Goal: Transaction & Acquisition: Download file/media

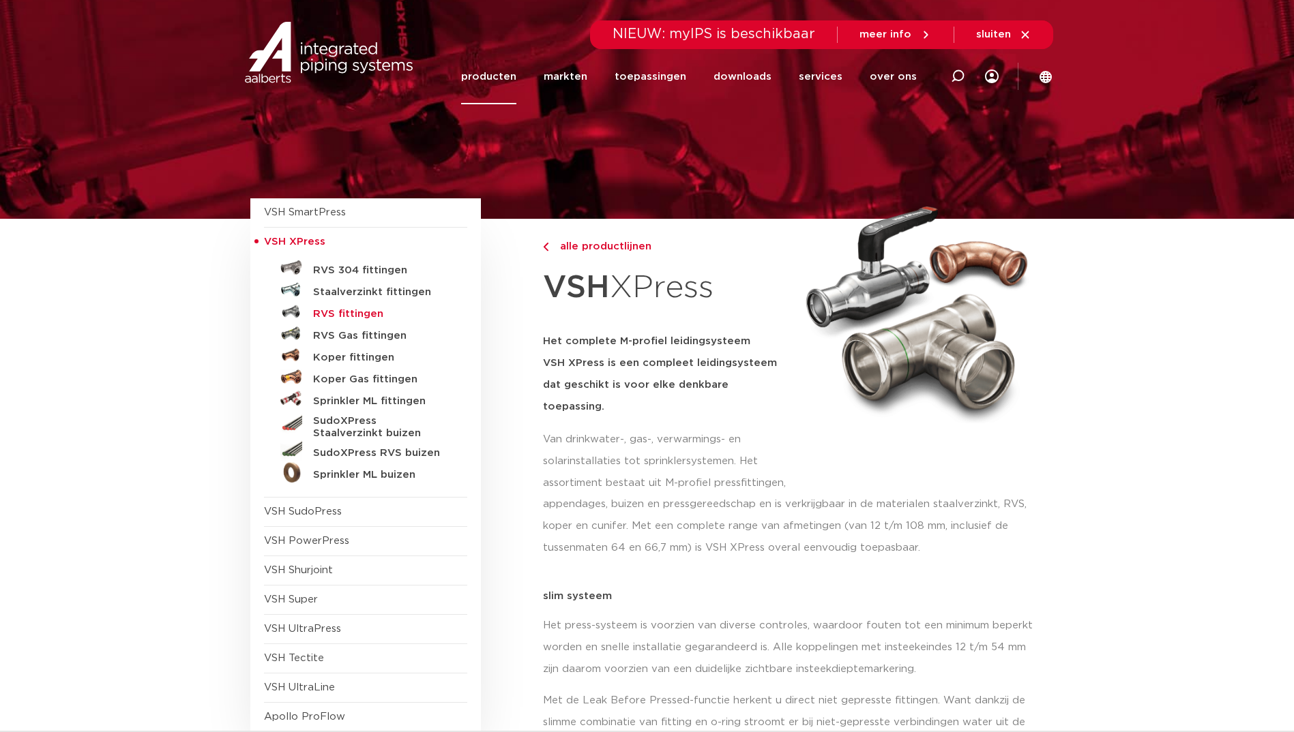
click at [335, 310] on h5 "RVS fittingen" at bounding box center [380, 314] width 135 height 12
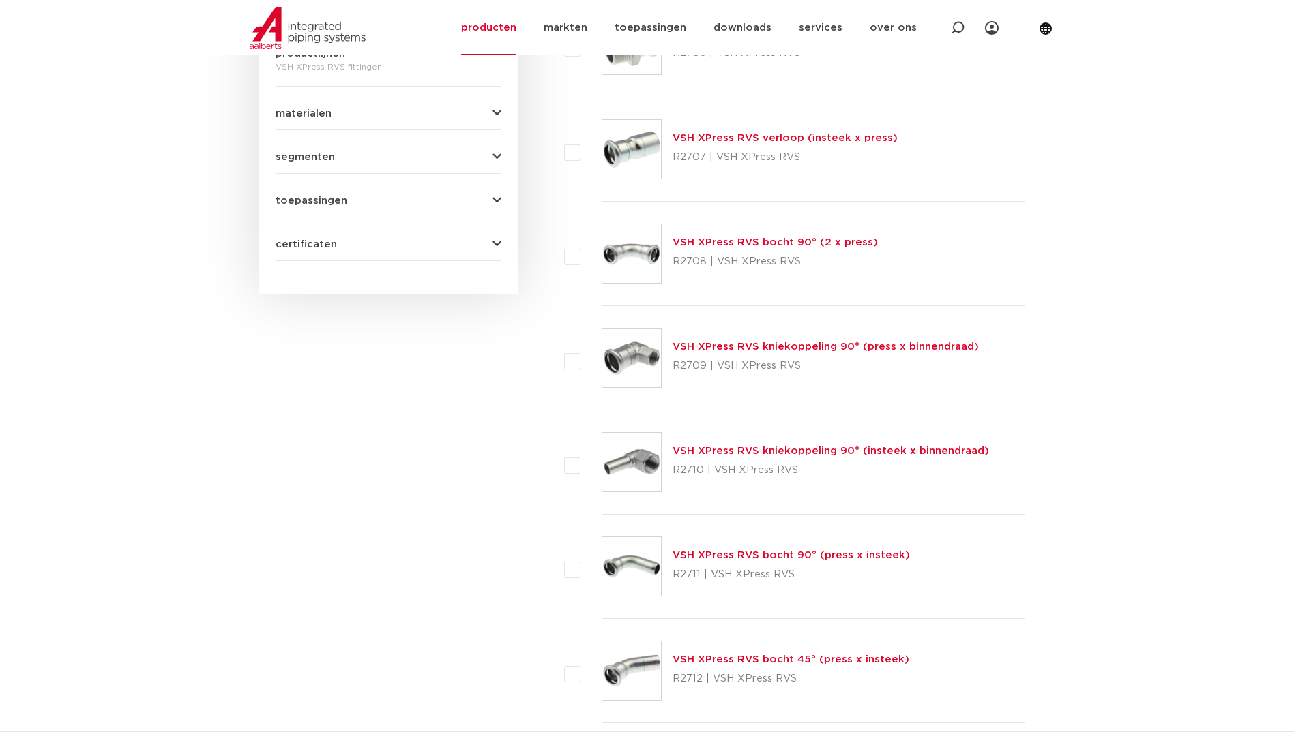
scroll to position [886, 0]
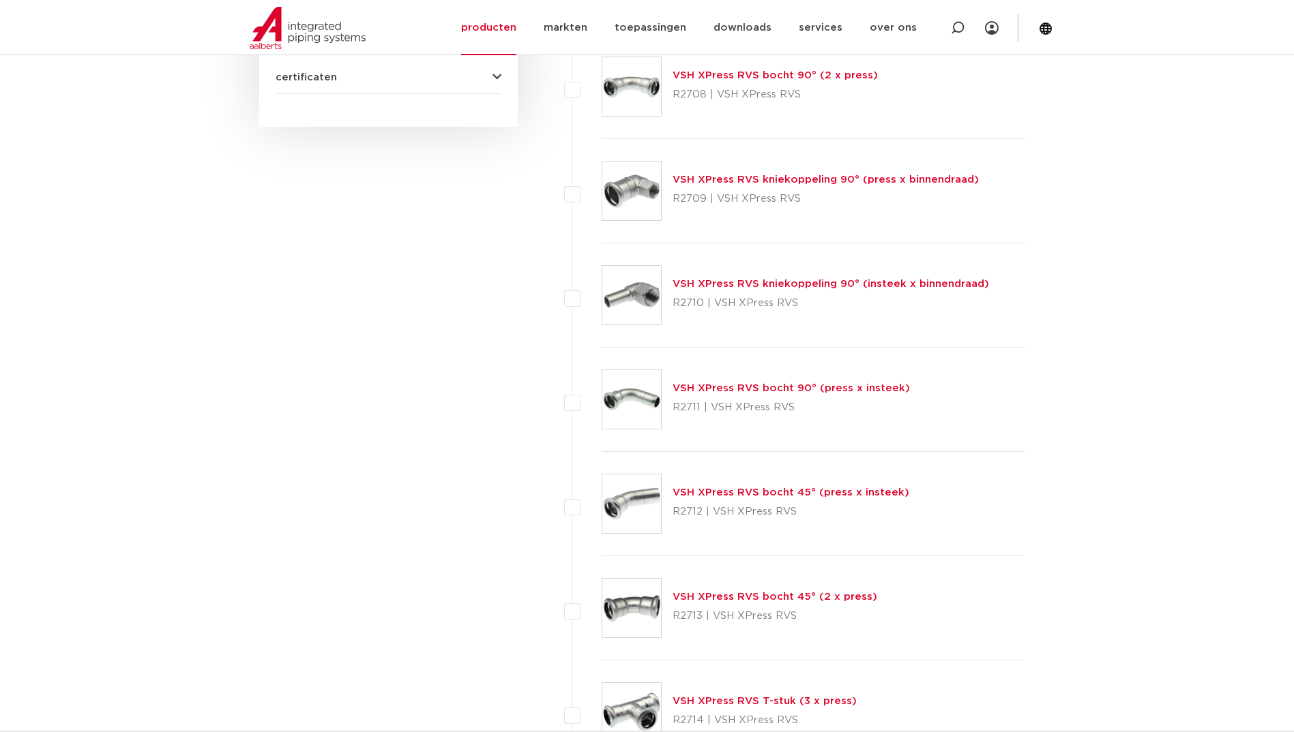
click at [749, 490] on link "VSH XPress RVS bocht 45° (press x insteek)" at bounding box center [790, 493] width 237 height 10
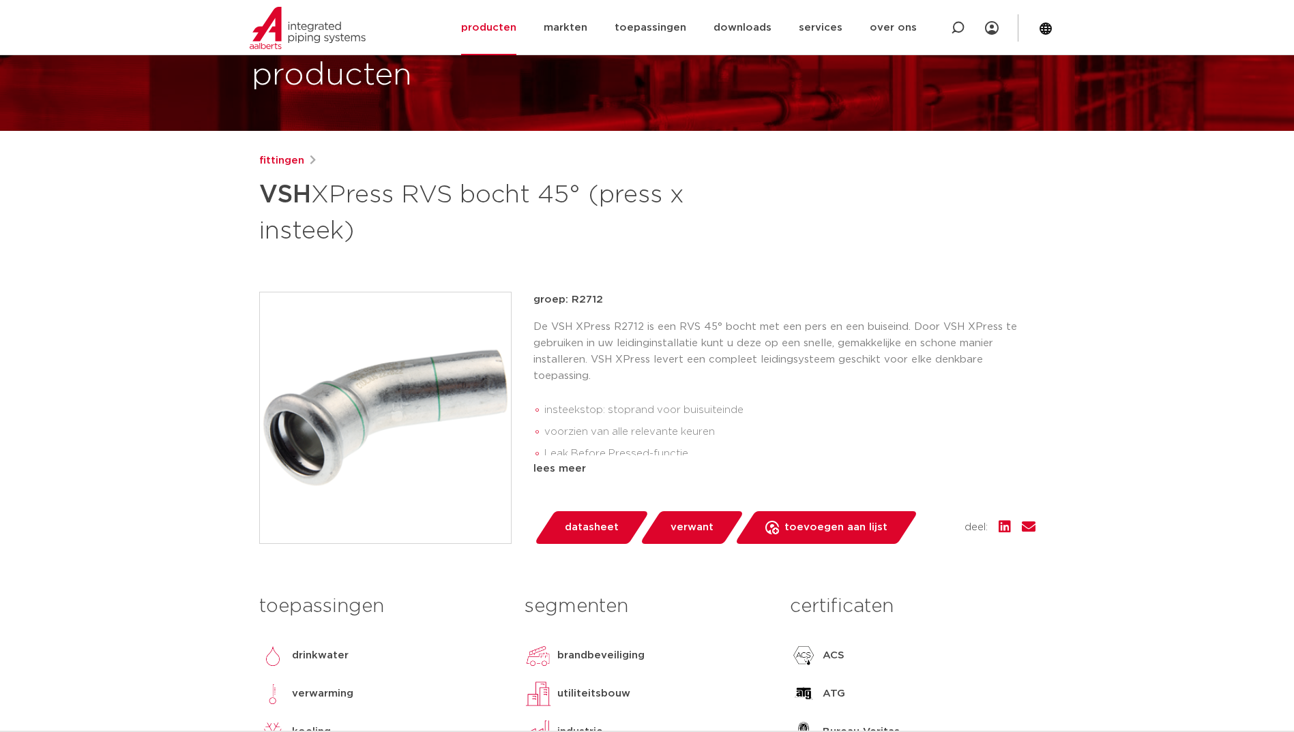
scroll to position [136, 0]
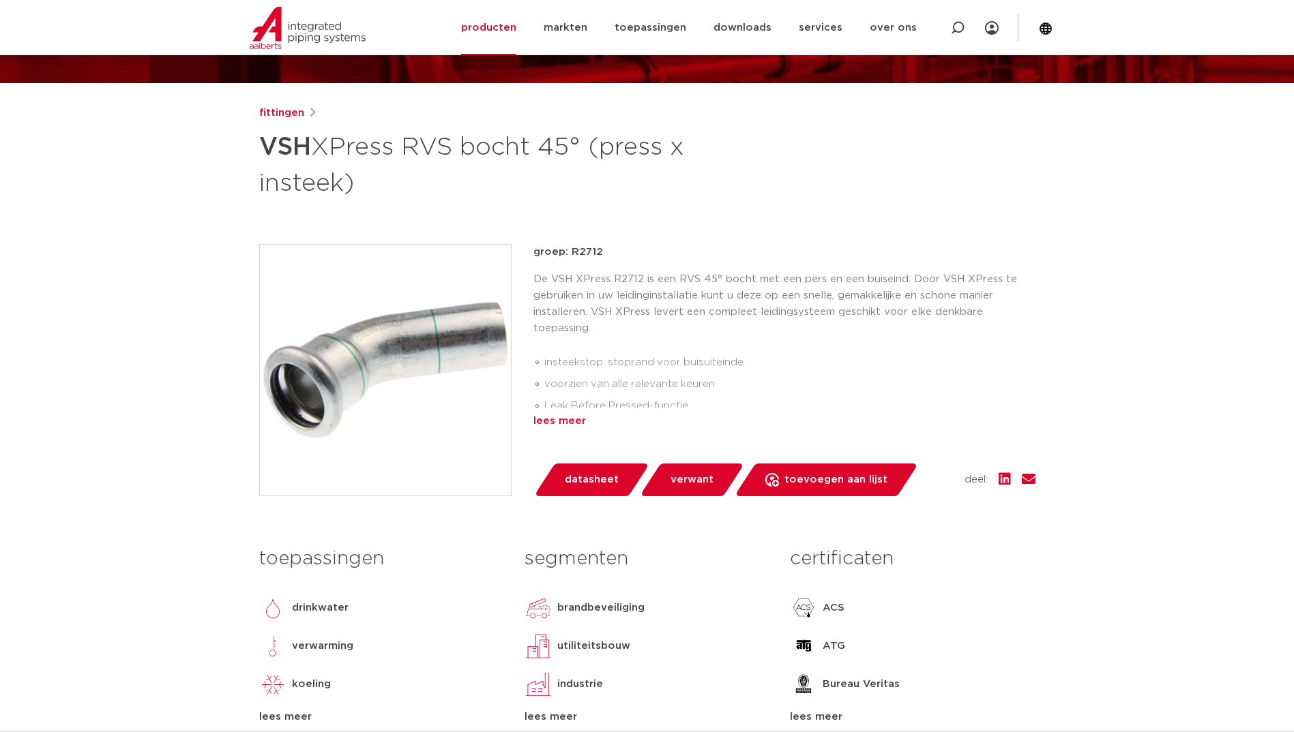
click at [560, 422] on div "lees meer" at bounding box center [784, 421] width 502 height 16
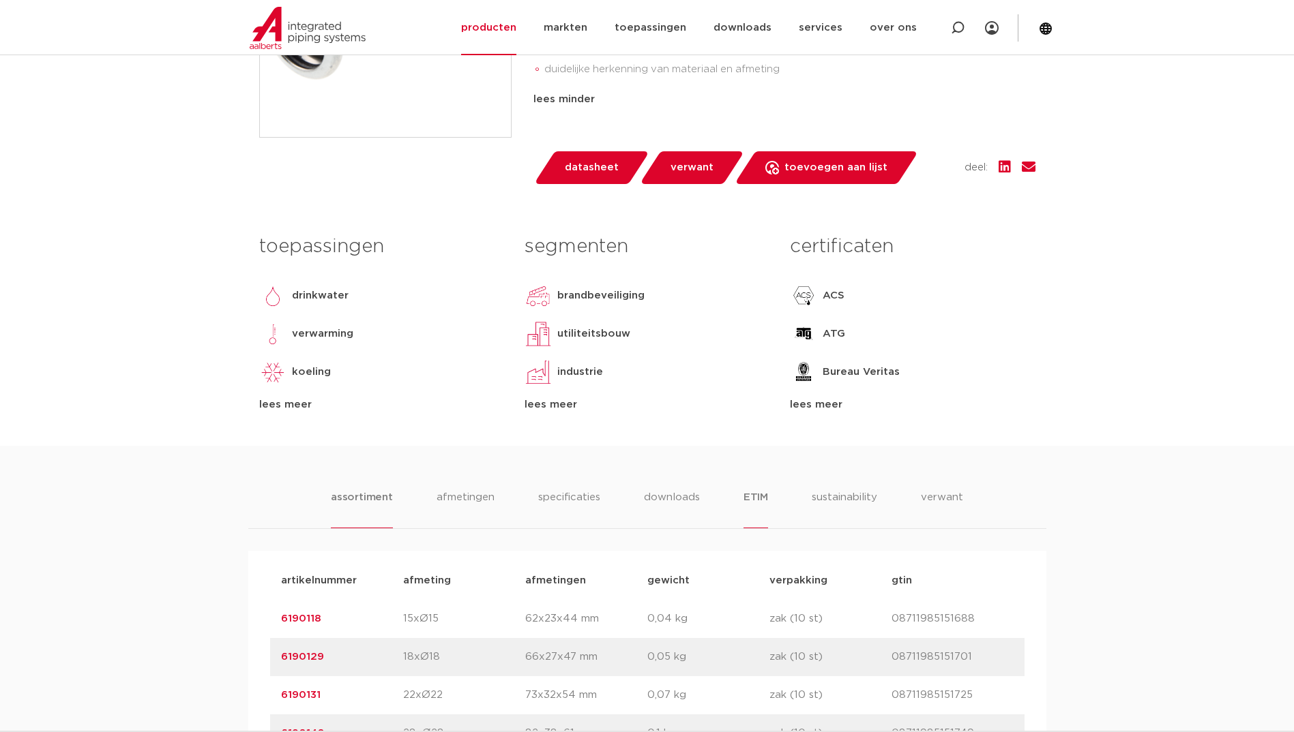
scroll to position [614, 0]
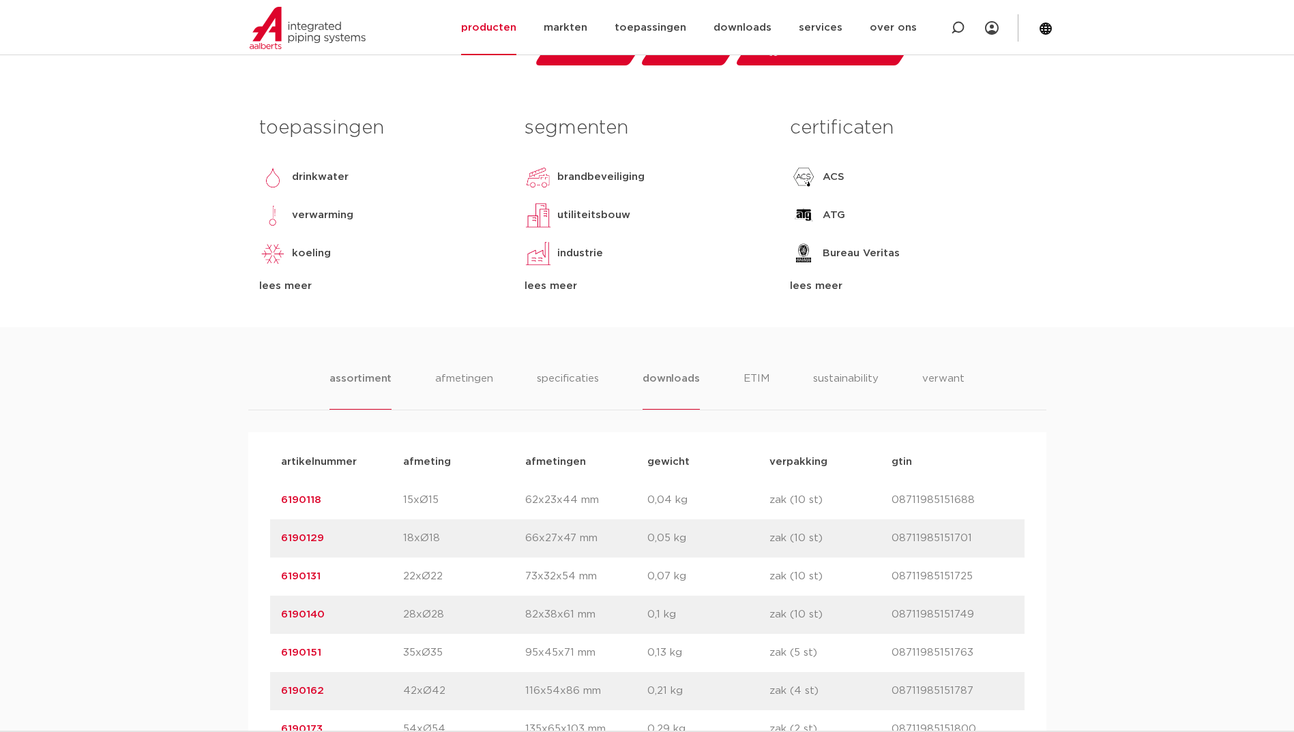
click at [683, 377] on li "downloads" at bounding box center [670, 390] width 57 height 39
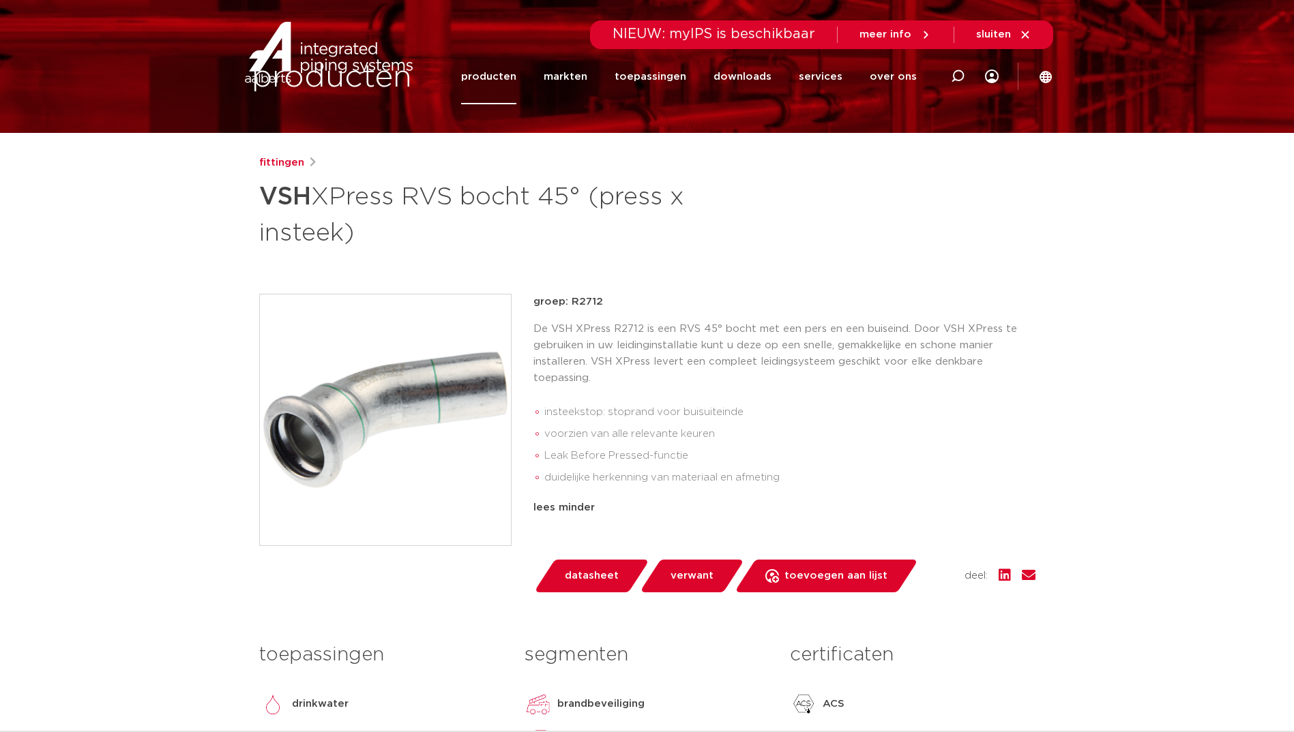
scroll to position [0, 0]
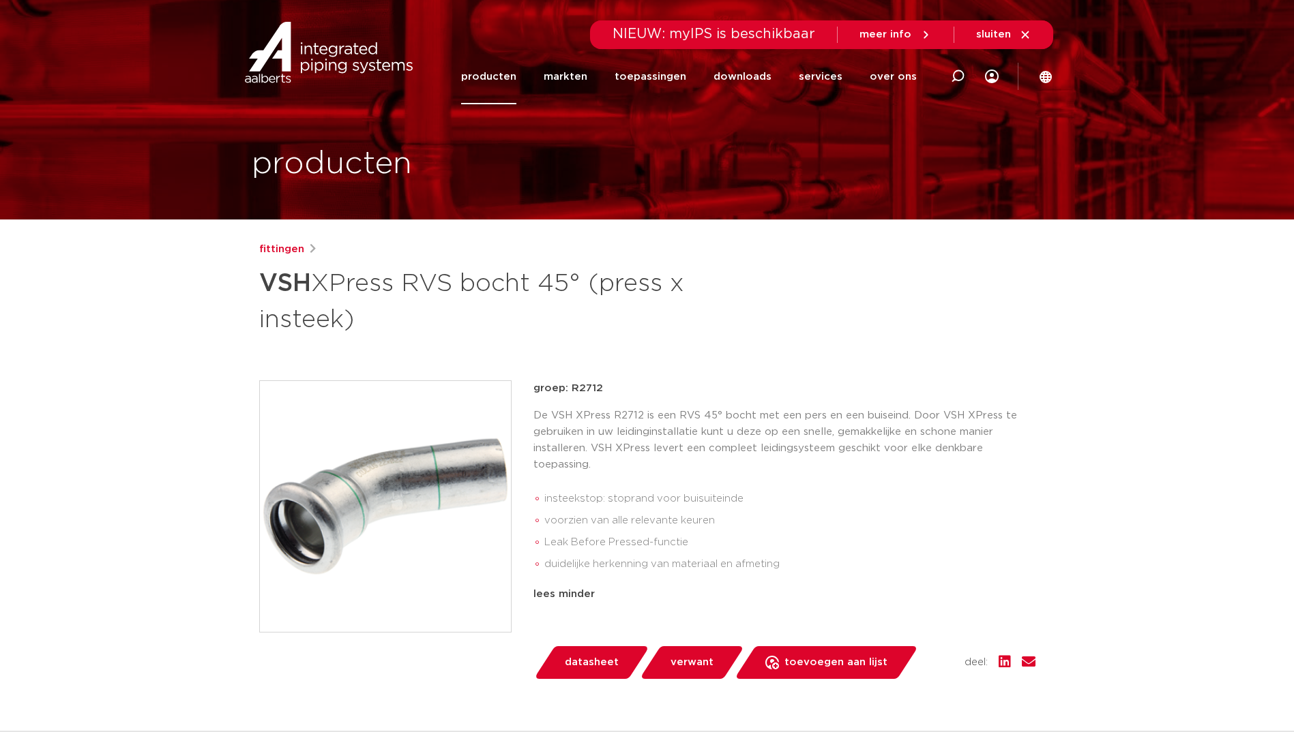
click at [503, 76] on link "producten" at bounding box center [488, 76] width 55 height 55
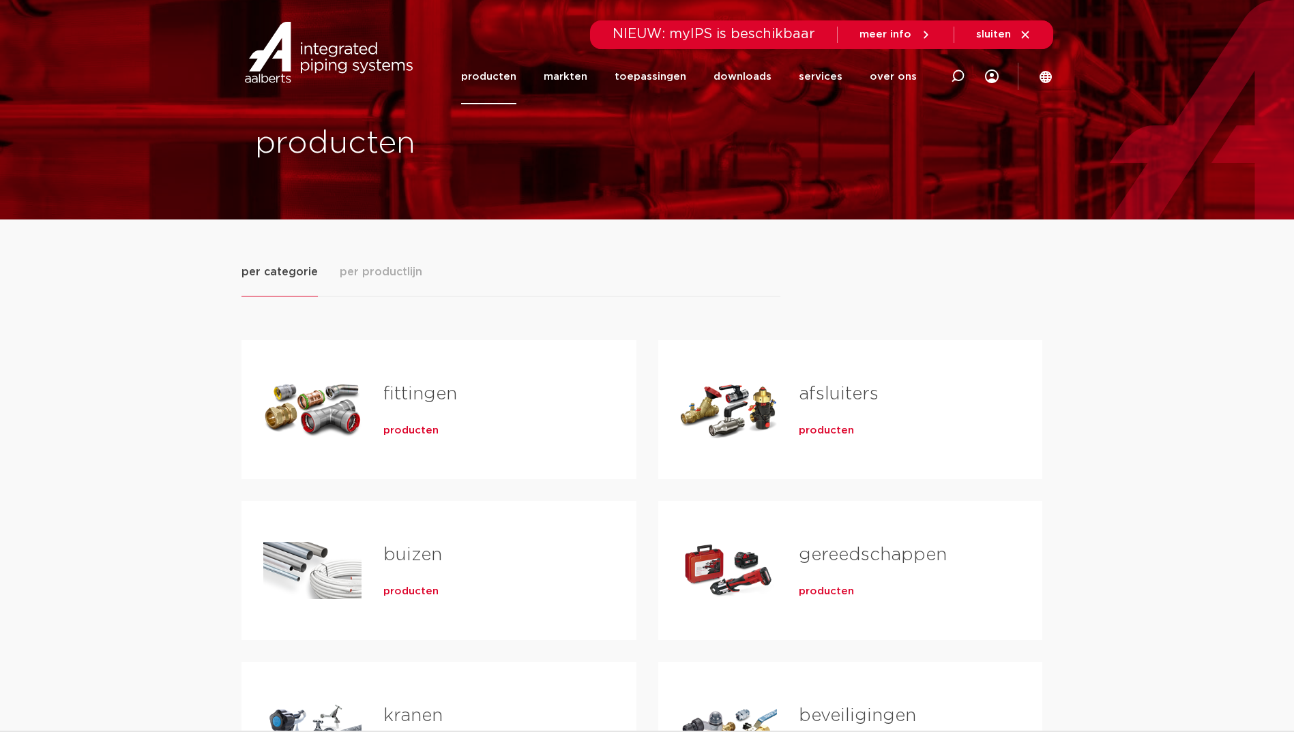
click at [419, 389] on link "fittingen" at bounding box center [420, 394] width 74 height 18
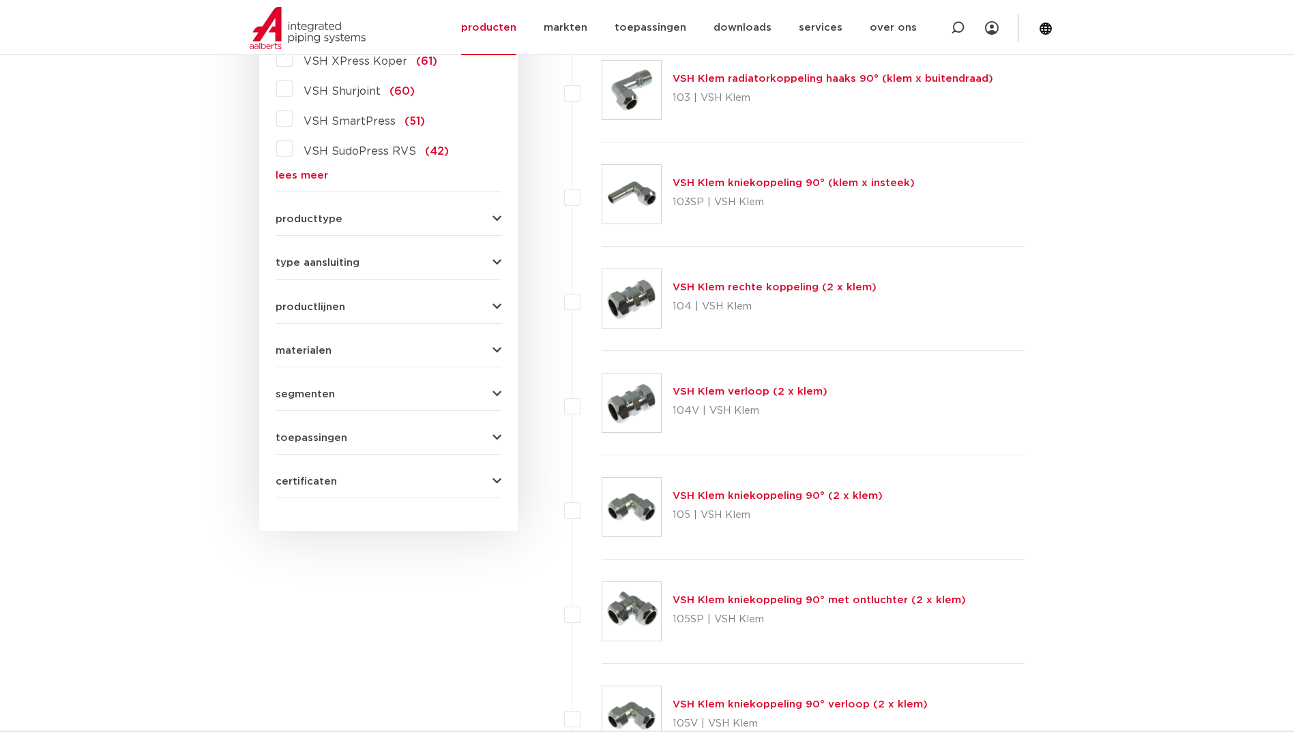
scroll to position [273, 0]
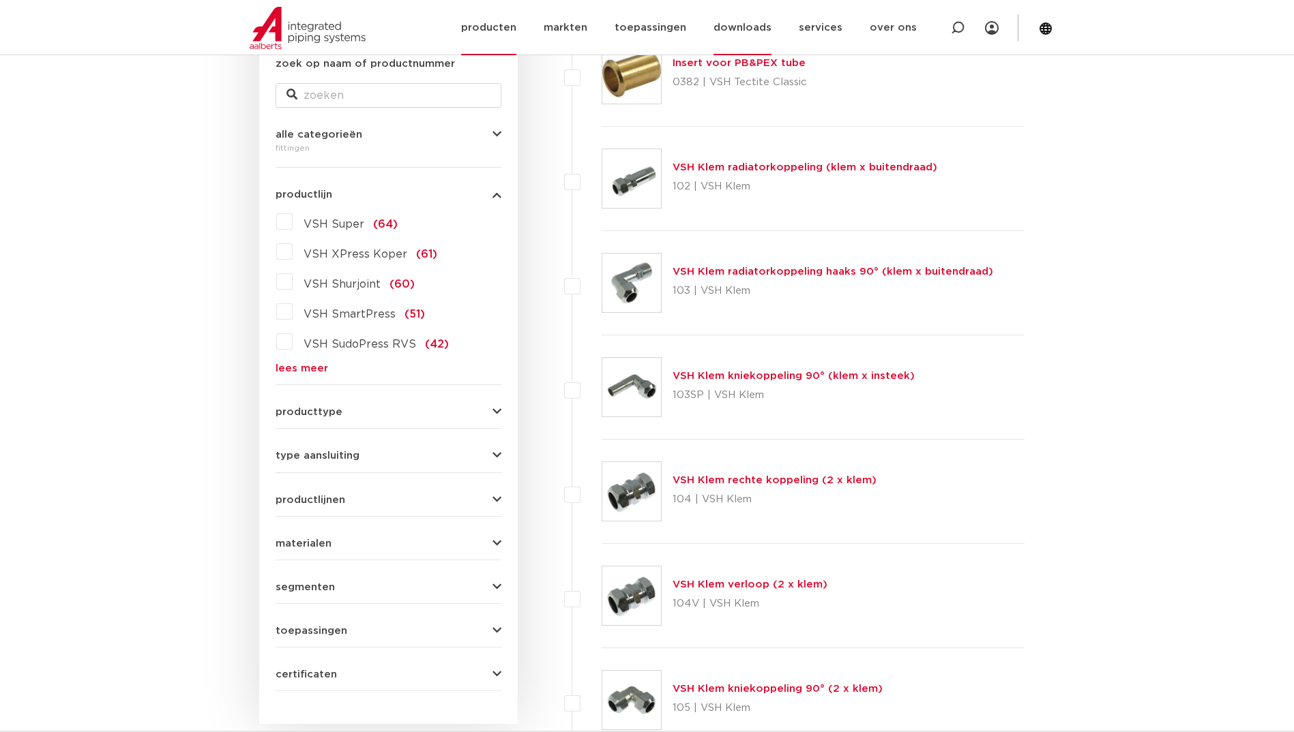
click at [747, 23] on link "downloads" at bounding box center [742, 27] width 58 height 55
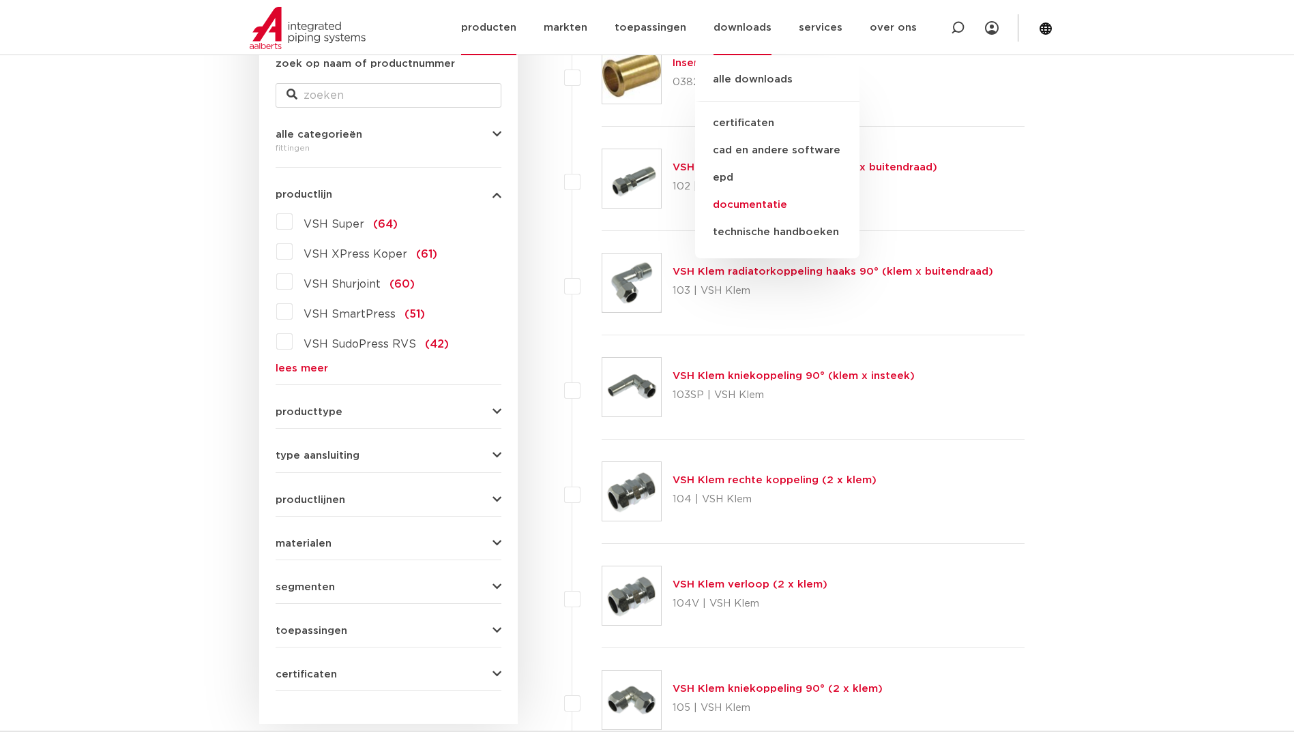
click at [735, 203] on link "documentatie" at bounding box center [777, 205] width 164 height 27
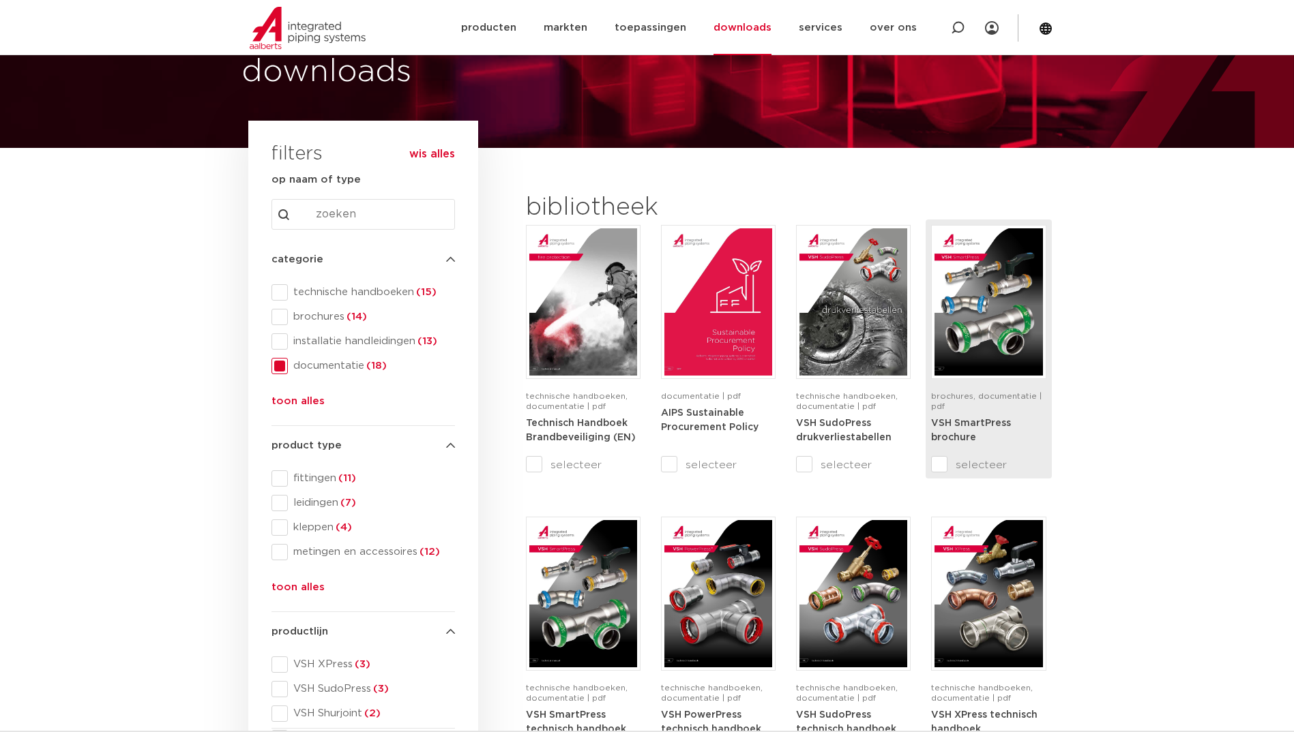
scroll to position [136, 0]
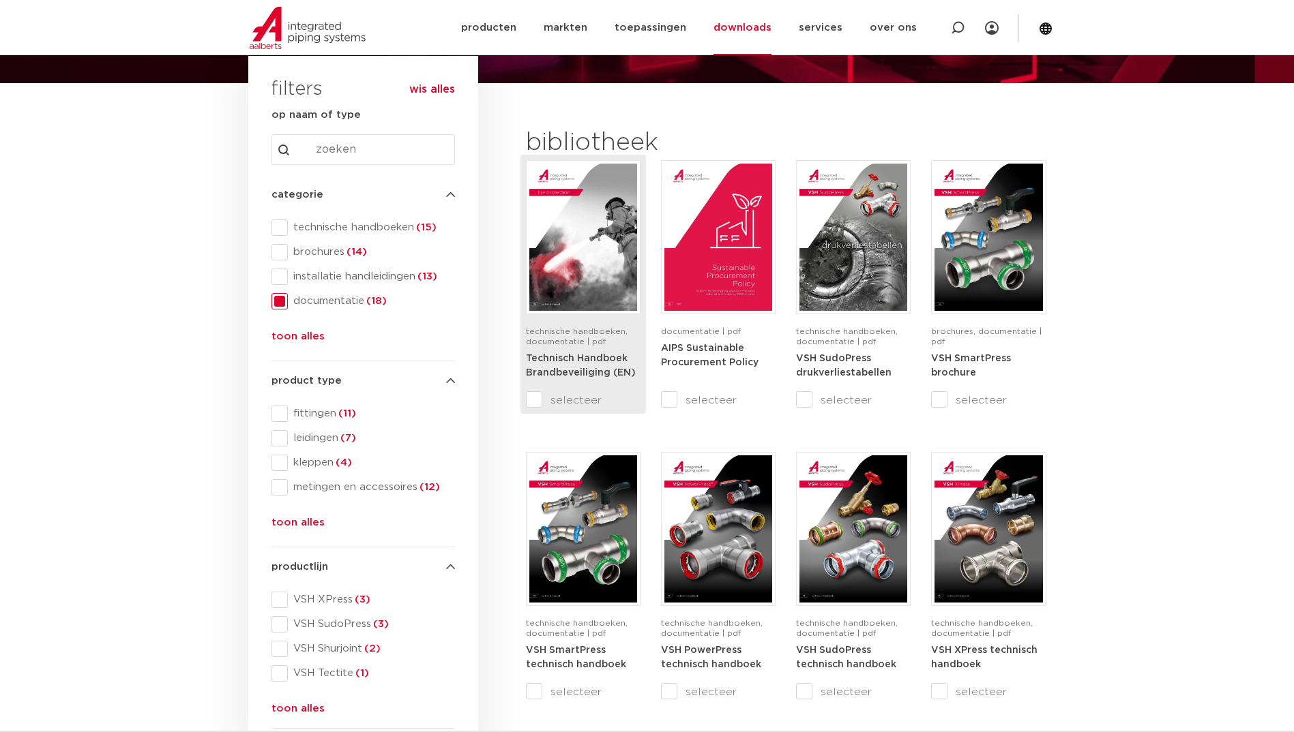
click at [552, 355] on strong "Technisch Handboek Brandbeveiliging (EN)" at bounding box center [581, 366] width 110 height 25
